Goal: Task Accomplishment & Management: Manage account settings

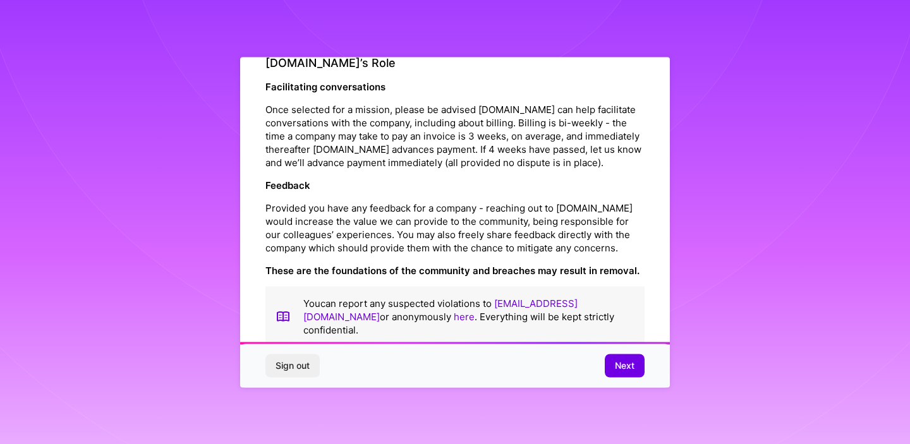
scroll to position [1460, 0]
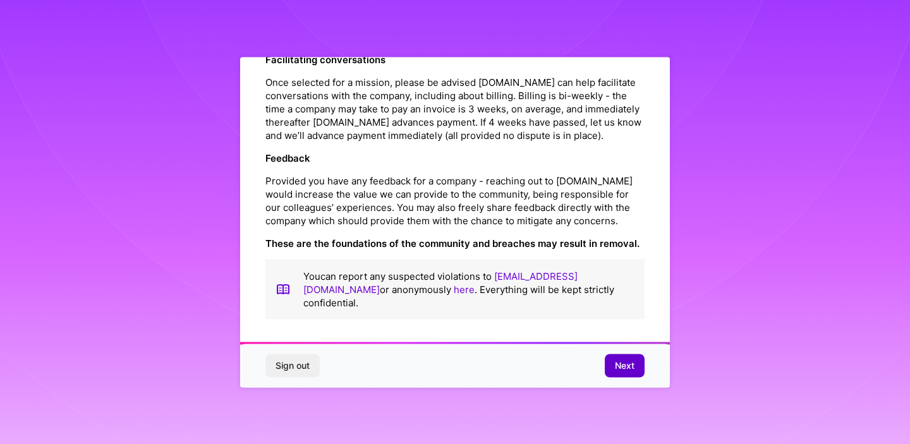
click at [620, 367] on span "Next" at bounding box center [625, 365] width 20 height 13
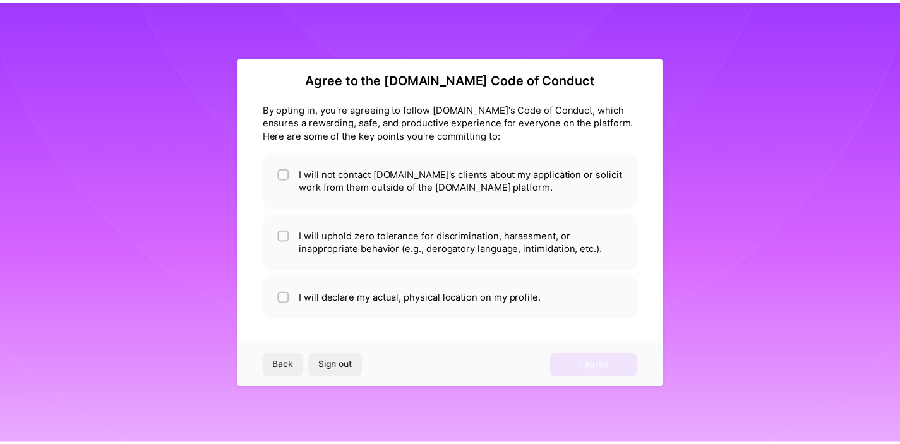
scroll to position [11, 0]
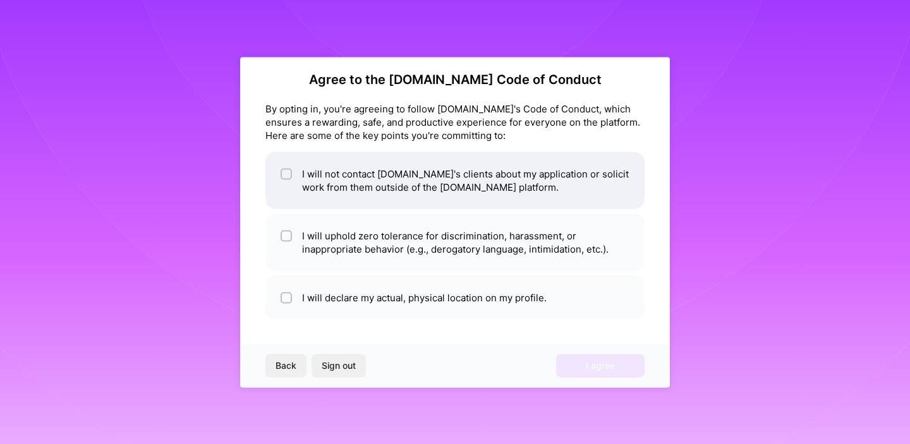
click at [333, 181] on li "I will not contact [DOMAIN_NAME]'s clients about my application or solicit work…" at bounding box center [454, 180] width 379 height 57
checkbox input "true"
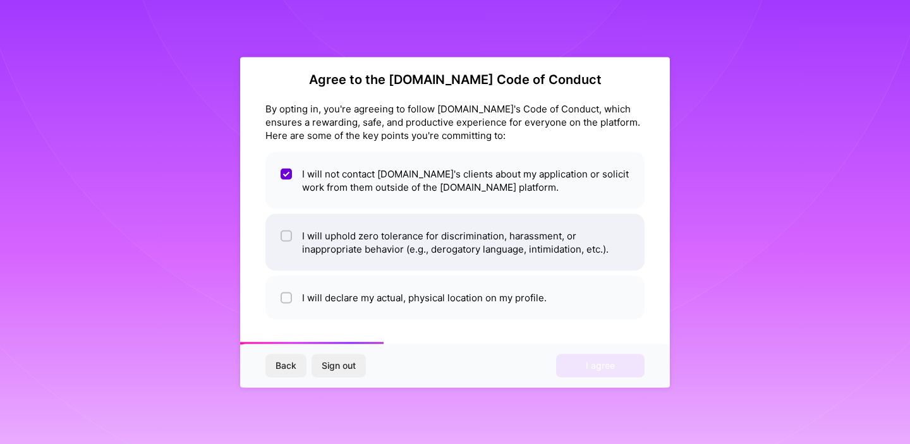
click at [337, 244] on li "I will uphold zero tolerance for discrimination, harassment, or inappropriate b…" at bounding box center [454, 241] width 379 height 57
checkbox input "true"
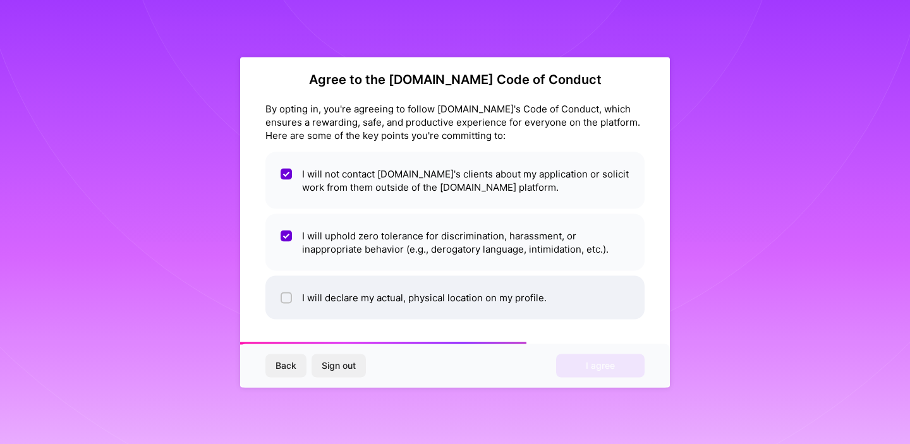
click at [339, 301] on li "I will declare my actual, physical location on my profile." at bounding box center [454, 297] width 379 height 44
checkbox input "true"
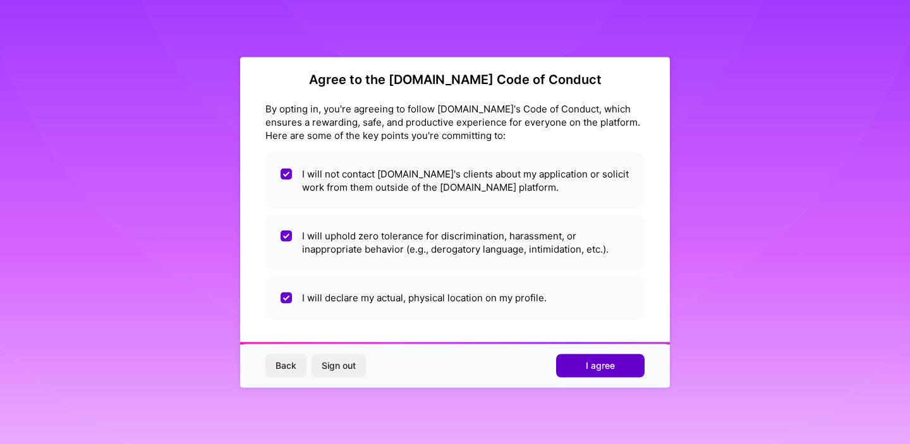
click at [616, 367] on button "I agree" at bounding box center [600, 365] width 88 height 23
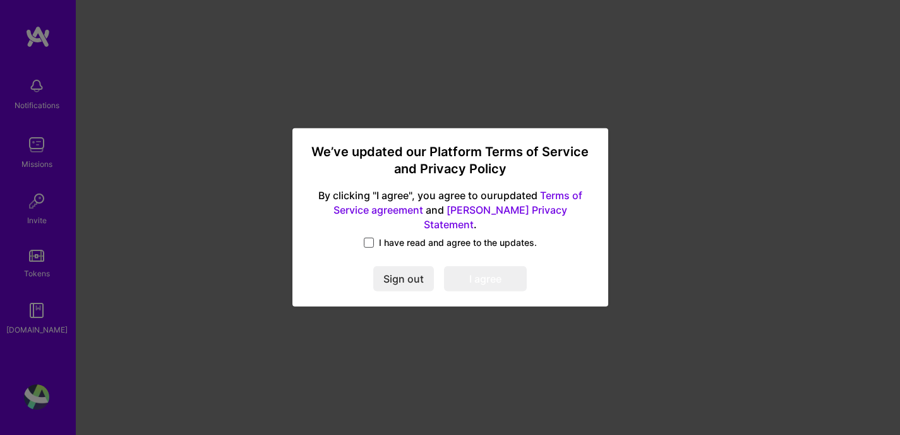
click at [366, 237] on span at bounding box center [369, 242] width 10 height 10
click at [0, 0] on input "I have read and agree to the updates." at bounding box center [0, 0] width 0 height 0
click at [474, 270] on button "I agree" at bounding box center [485, 279] width 83 height 25
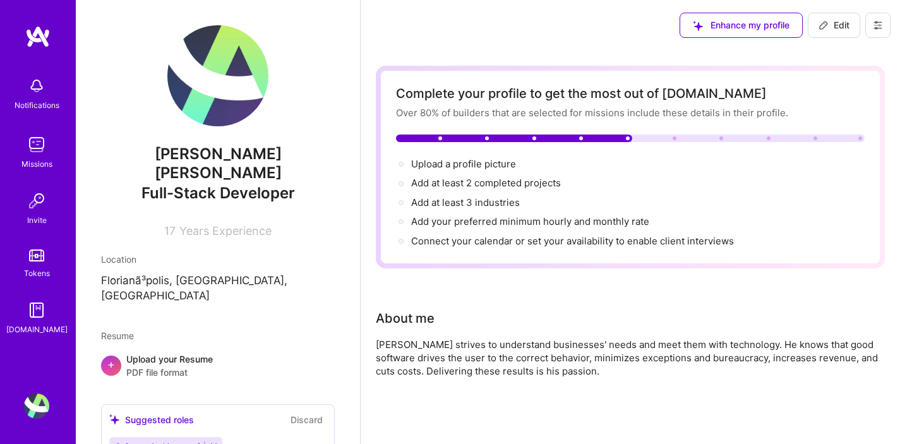
click at [33, 90] on img at bounding box center [36, 85] width 25 height 25
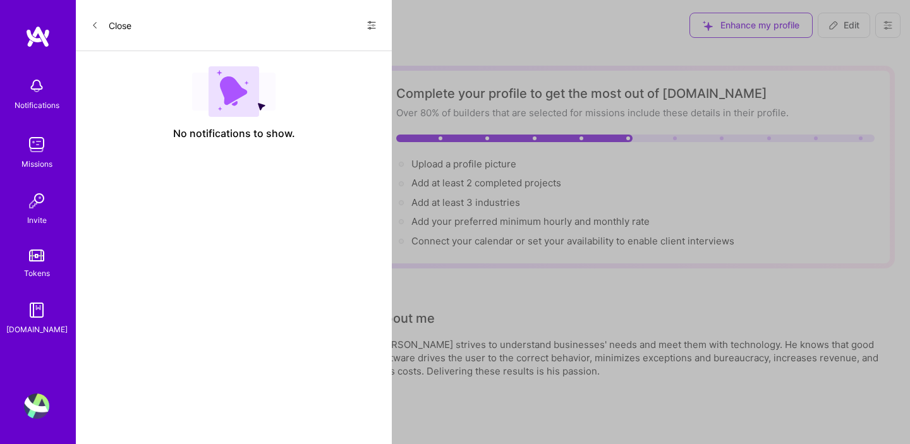
click at [105, 27] on button "Close" at bounding box center [111, 25] width 40 height 20
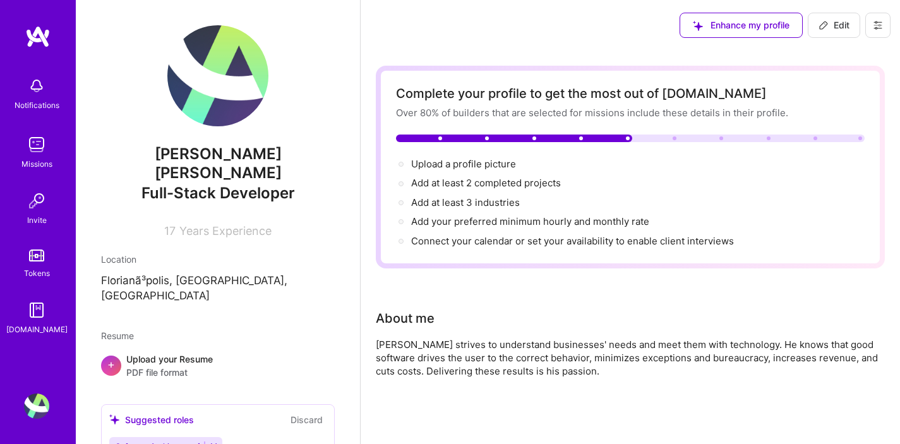
click at [42, 38] on img at bounding box center [37, 36] width 25 height 23
click at [736, 26] on span "Enhance my profile" at bounding box center [741, 25] width 97 height 13
